Goal: Navigation & Orientation: Find specific page/section

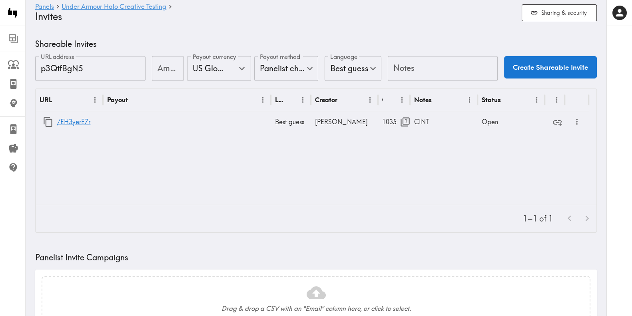
click at [12, 41] on icon at bounding box center [13, 38] width 11 height 11
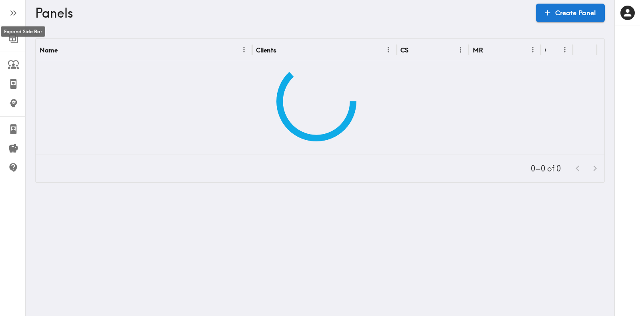
click at [10, 11] on icon "button" at bounding box center [13, 13] width 11 height 11
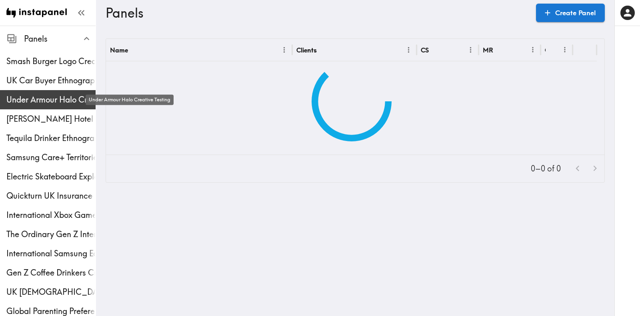
click at [32, 103] on span "Under Armour Halo Creative Testing" at bounding box center [50, 99] width 89 height 11
